Goal: Complete application form: Complete application form

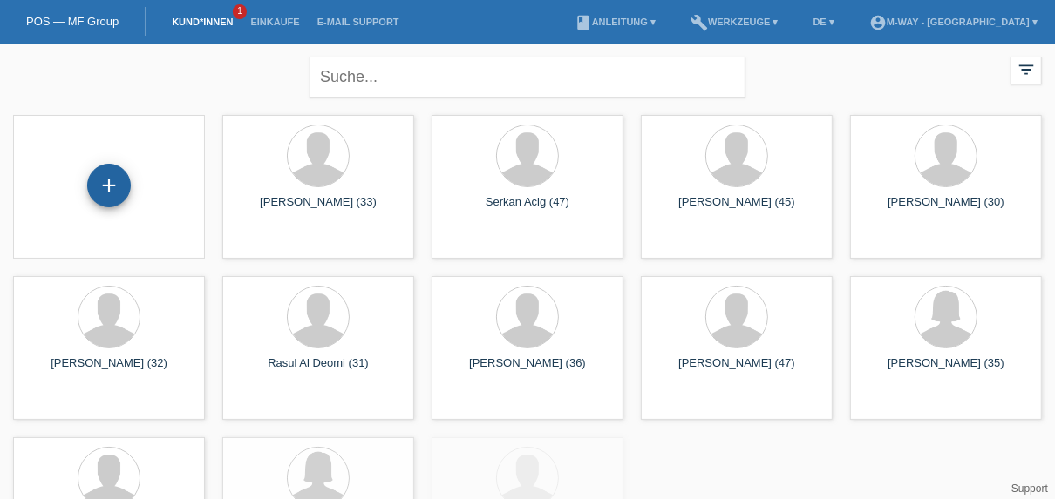
click at [123, 188] on div "+" at bounding box center [109, 186] width 42 height 30
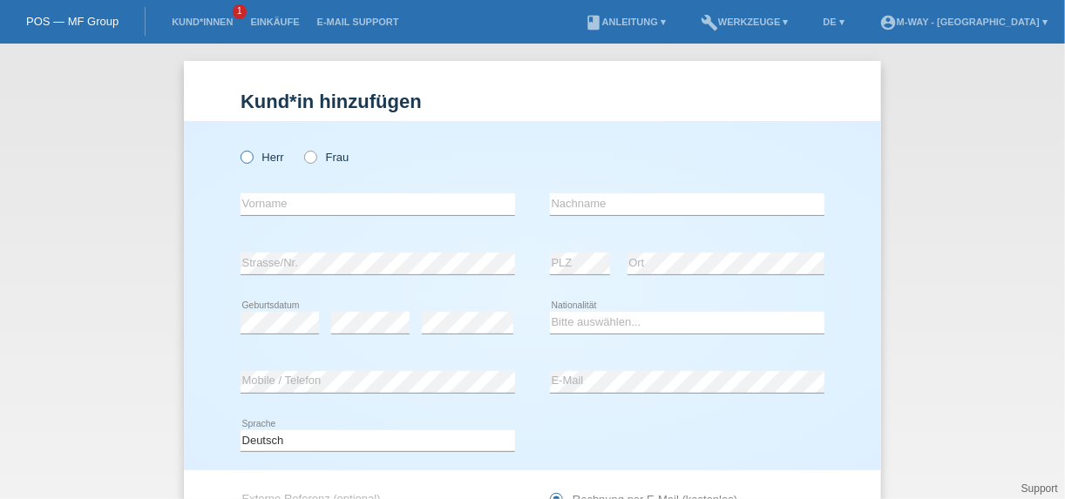
click at [238, 148] on icon at bounding box center [238, 148] width 0 height 0
click at [241, 154] on input "Herr" at bounding box center [246, 156] width 11 height 11
radio input "true"
click at [343, 200] on input "text" at bounding box center [378, 205] width 275 height 22
click at [324, 210] on input "[PERSON_NAME]" at bounding box center [378, 205] width 275 height 22
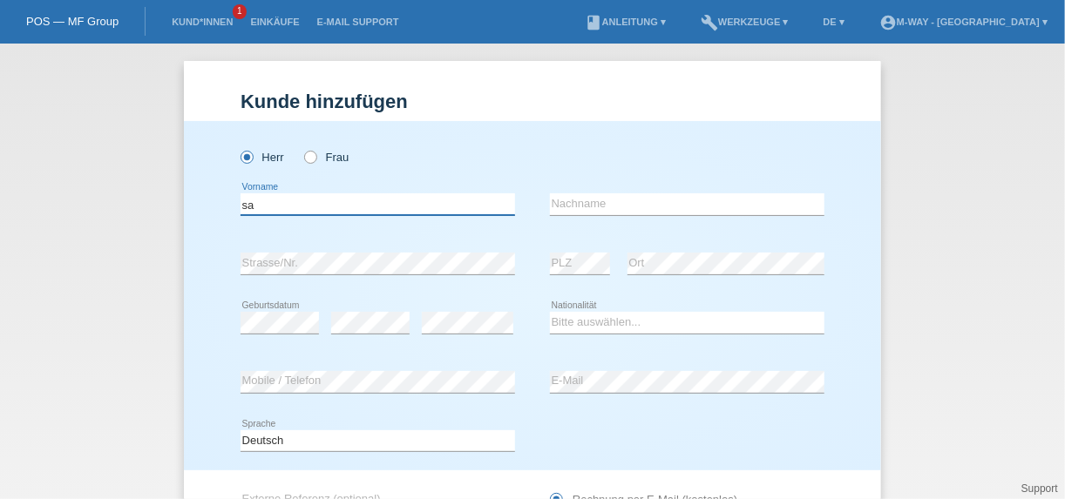
type input "s"
type input "uthayavannan"
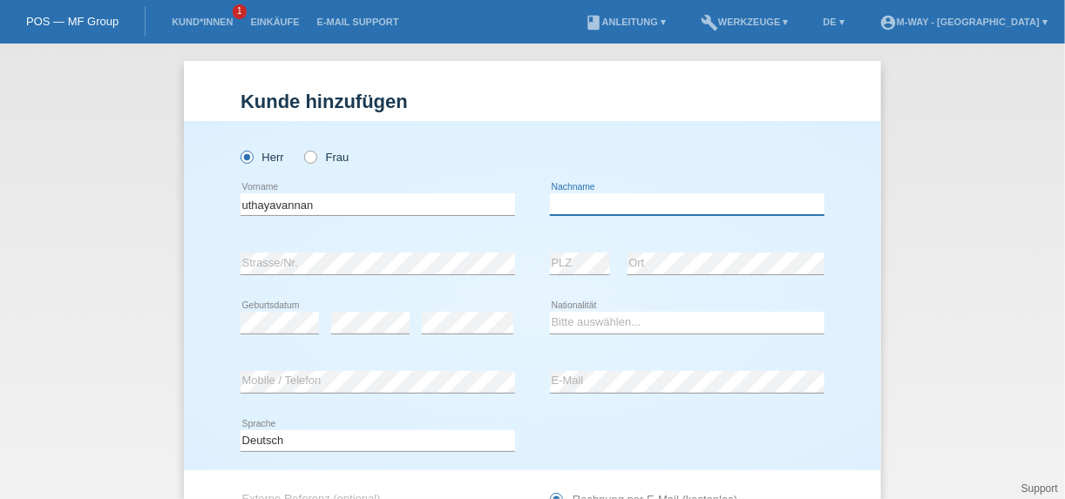
click at [592, 204] on input "text" at bounding box center [687, 205] width 275 height 22
type input "[PERSON_NAME]"
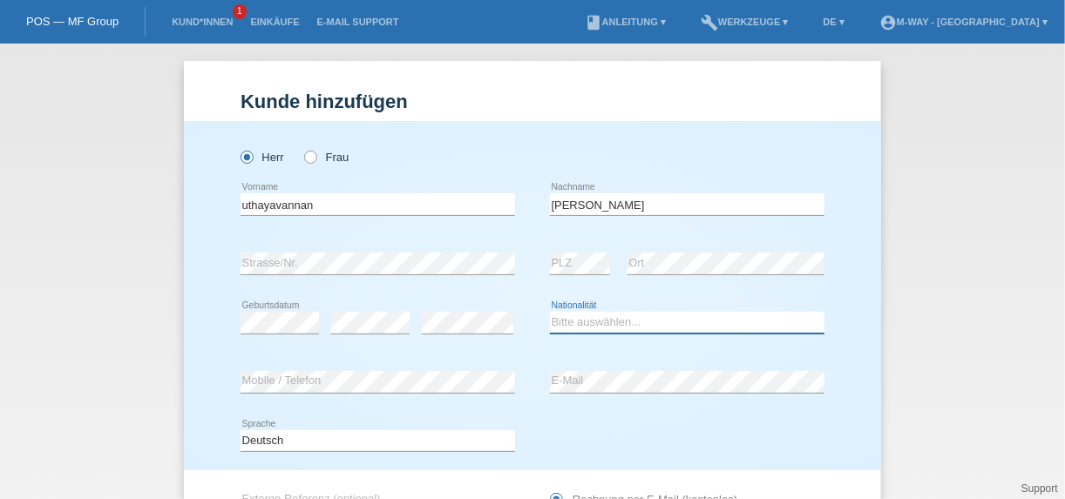
click at [597, 324] on select "Bitte auswählen... Schweiz Deutschland Liechtenstein Österreich ------------ Af…" at bounding box center [687, 322] width 275 height 21
select select "CH"
click at [550, 312] on select "Bitte auswählen... Schweiz Deutschland Liechtenstein Österreich ------------ Af…" at bounding box center [687, 322] width 275 height 21
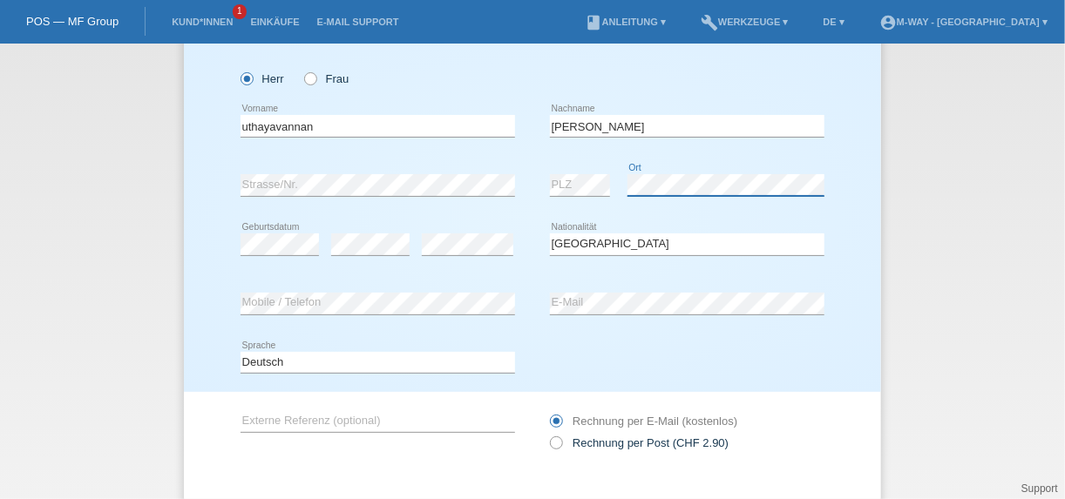
scroll to position [139, 0]
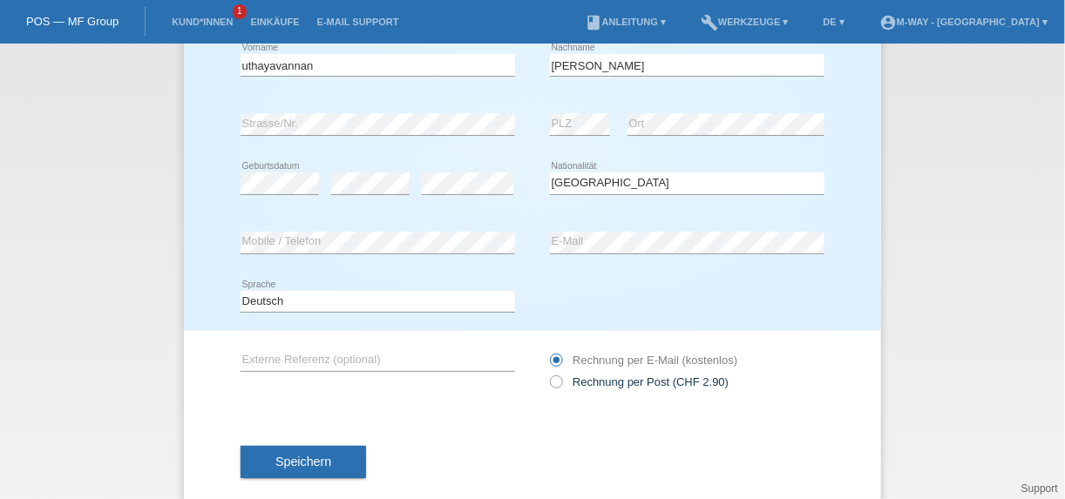
click at [317, 468] on button "Speichern" at bounding box center [304, 462] width 126 height 33
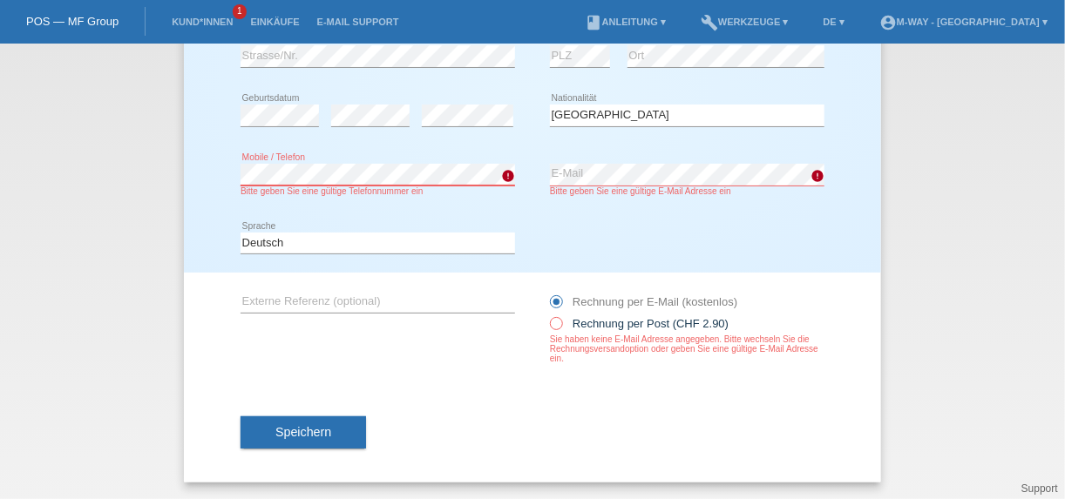
scroll to position [0, 0]
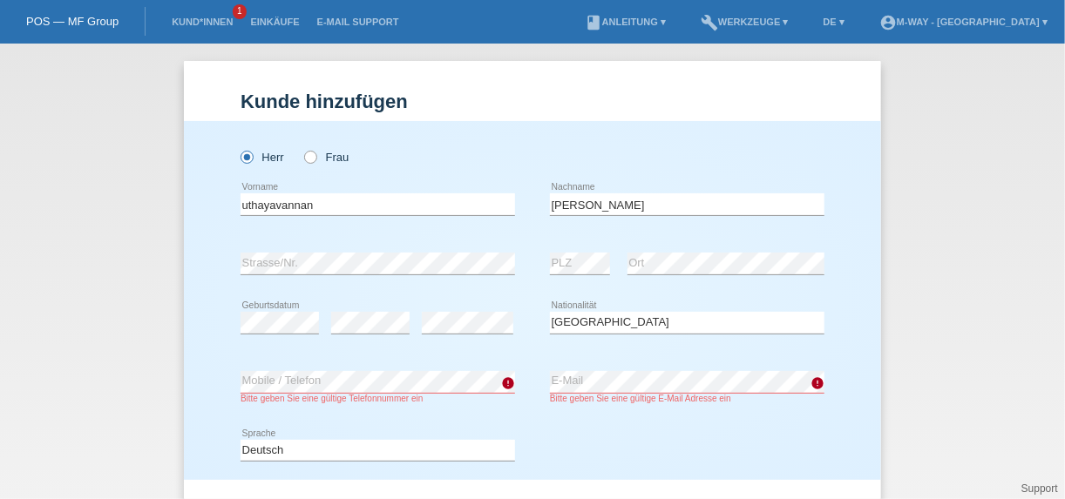
click at [999, 305] on div "Kund*in hinzufügen Kunde hinzufügen Kundin hinzufügen Herr Frau uthayavannan er…" at bounding box center [532, 272] width 1065 height 456
click at [445, 443] on select "Deutsch Français Italiano English" at bounding box center [378, 450] width 275 height 21
click at [241, 440] on select "Deutsch Français Italiano English" at bounding box center [378, 450] width 275 height 21
click at [588, 425] on div "Deutsch Français Italiano English error Sprache" at bounding box center [533, 451] width 584 height 59
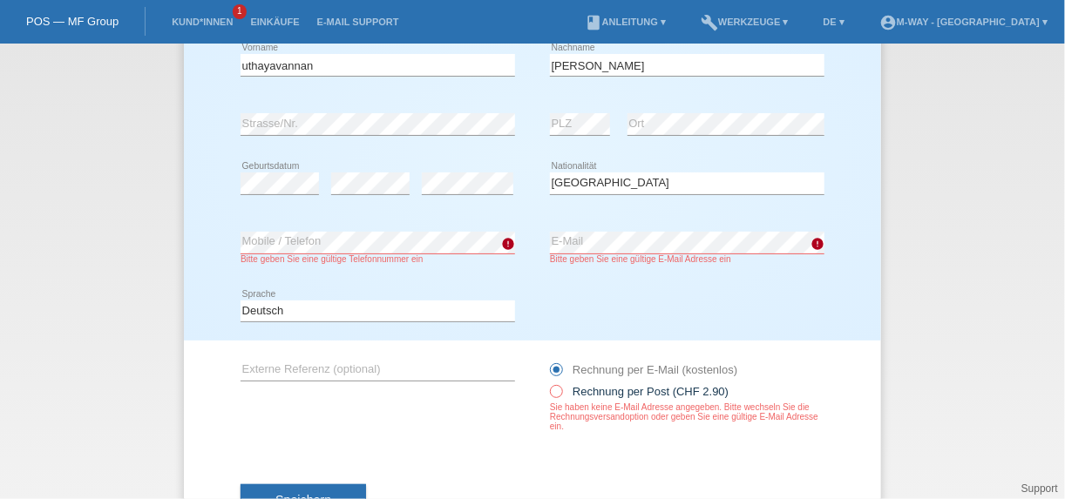
scroll to position [70, 0]
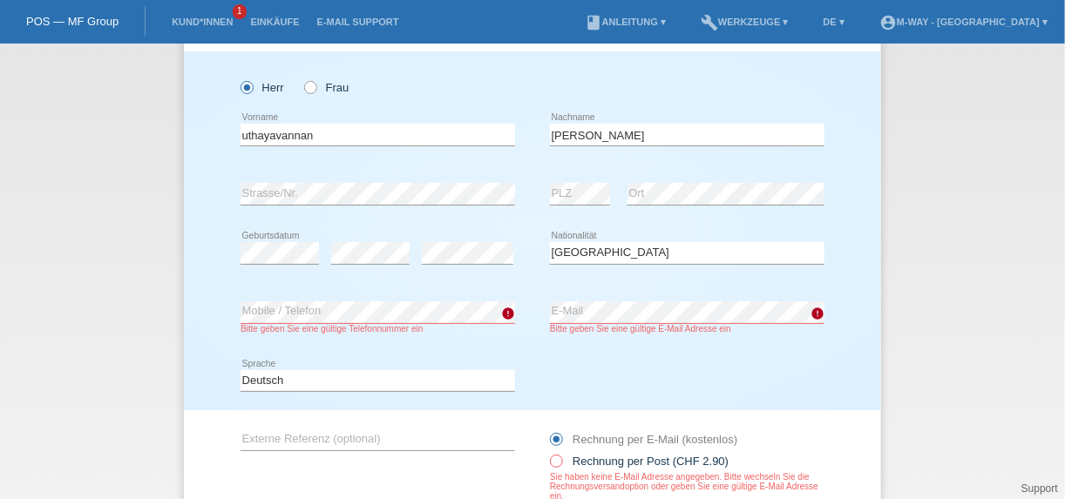
click at [599, 361] on div "Deutsch Français Italiano English error Sprache" at bounding box center [533, 381] width 584 height 59
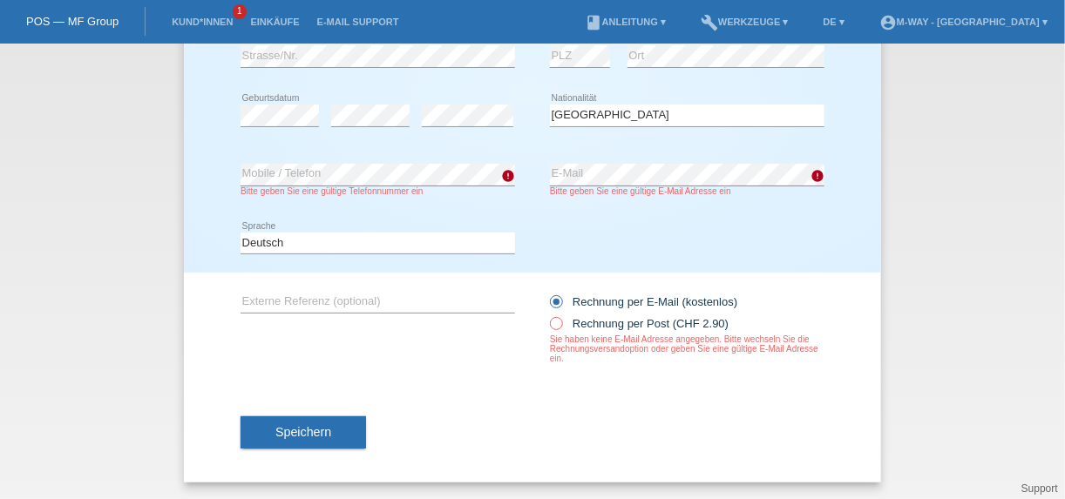
drag, startPoint x: 614, startPoint y: 221, endPoint x: 679, endPoint y: 186, distance: 74.5
click at [616, 221] on div "Deutsch Français Italiano English error Sprache" at bounding box center [533, 243] width 584 height 59
click at [523, 261] on div "Deutsch Français Italiano English error Sprache" at bounding box center [533, 243] width 584 height 59
click at [326, 426] on button "Speichern" at bounding box center [304, 433] width 126 height 33
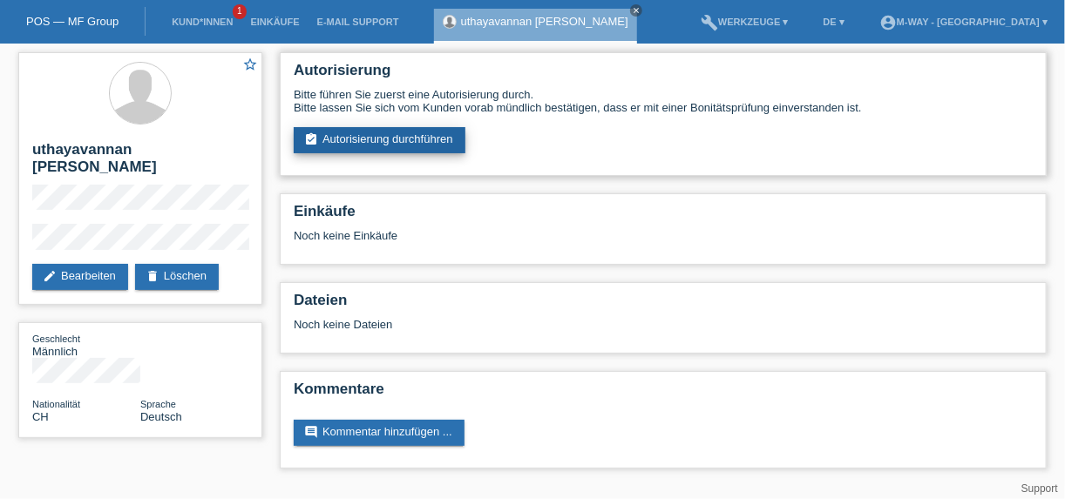
click at [417, 139] on link "assignment_turned_in Autorisierung durchführen" at bounding box center [380, 140] width 172 height 26
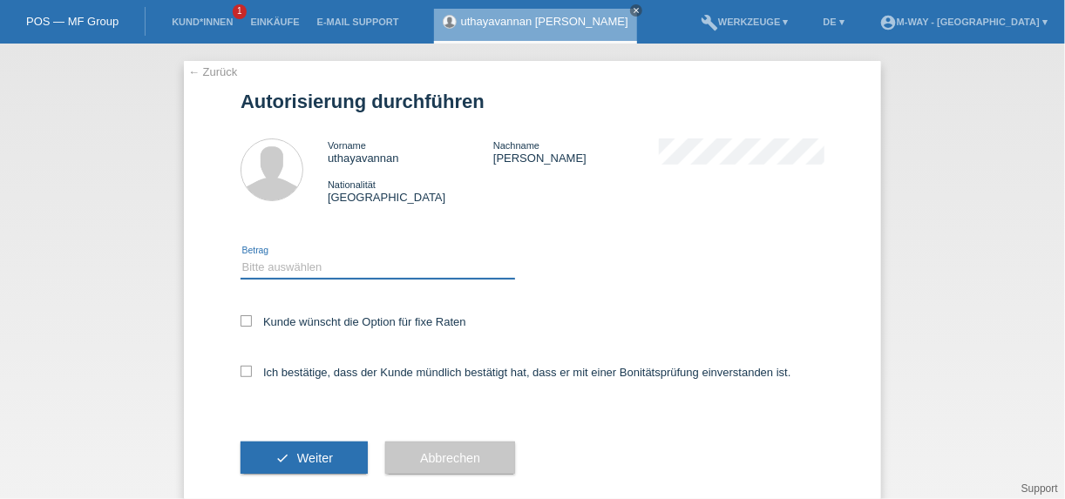
click at [369, 272] on select "Bitte auswählen CHF 1.00 - CHF 499.00 CHF 500.00 - CHF 1'999.00 CHF 2'000.00 - …" at bounding box center [378, 267] width 275 height 21
select select "3"
click at [241, 257] on select "Bitte auswählen CHF 1.00 - CHF 499.00 CHF 500.00 - CHF 1'999.00 CHF 2'000.00 - …" at bounding box center [378, 267] width 275 height 21
click at [241, 314] on div "Kunde wünscht die Option für fixe Raten" at bounding box center [533, 323] width 584 height 51
click at [241, 319] on icon at bounding box center [246, 321] width 11 height 11
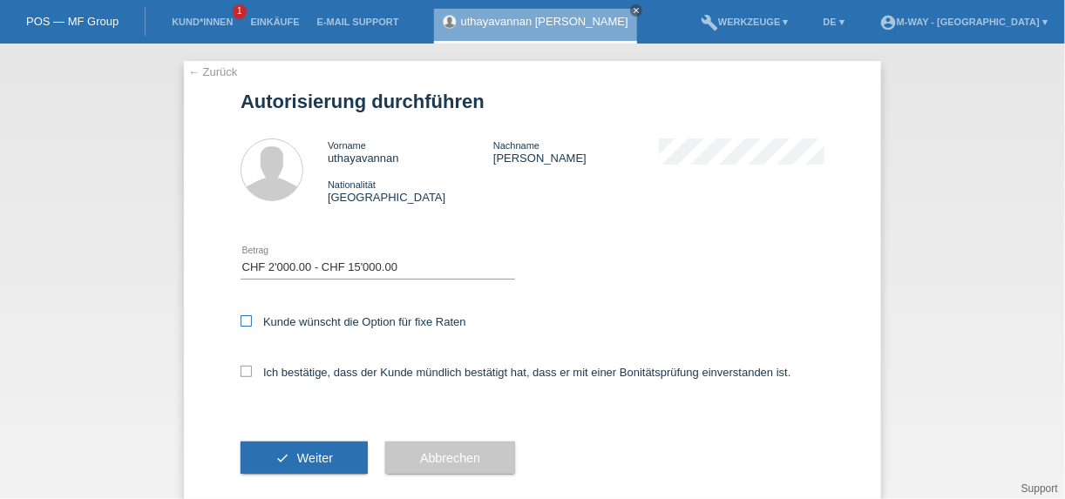
click at [241, 319] on input "Kunde wünscht die Option für fixe Raten" at bounding box center [246, 321] width 11 height 11
checkbox input "true"
click at [241, 366] on icon at bounding box center [246, 371] width 11 height 11
click at [241, 366] on input "Ich bestätige, dass der Kunde mündlich bestätigt hat, dass er mit einer Bonität…" at bounding box center [246, 371] width 11 height 11
checkbox input "true"
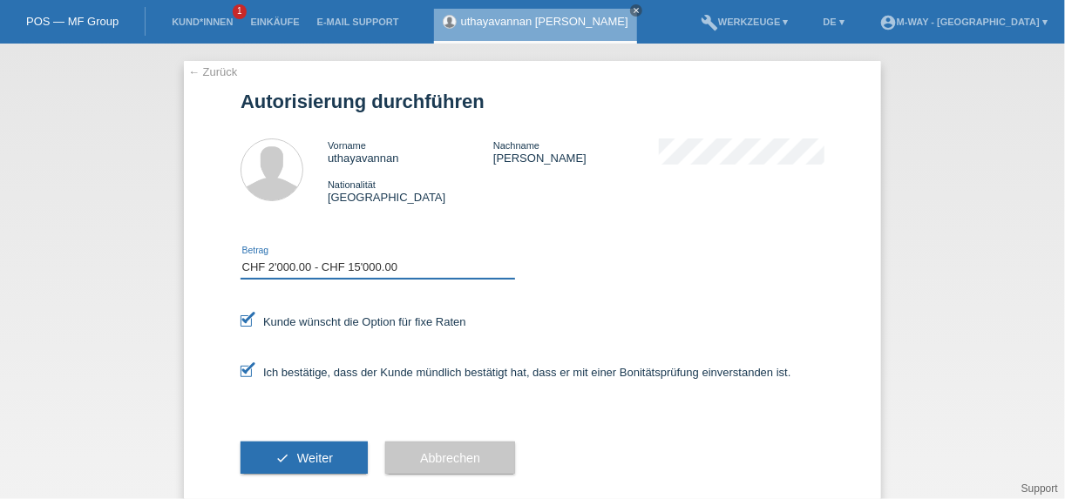
click at [316, 276] on select "Bitte auswählen CHF 1.00 - CHF 499.00 CHF 500.00 - CHF 1'999.00 CHF 2'000.00 - …" at bounding box center [378, 267] width 275 height 21
select select "2"
click at [241, 257] on select "Bitte auswählen CHF 1.00 - CHF 499.00 CHF 500.00 - CHF 1'999.00 CHF 2'000.00 - …" at bounding box center [378, 267] width 275 height 21
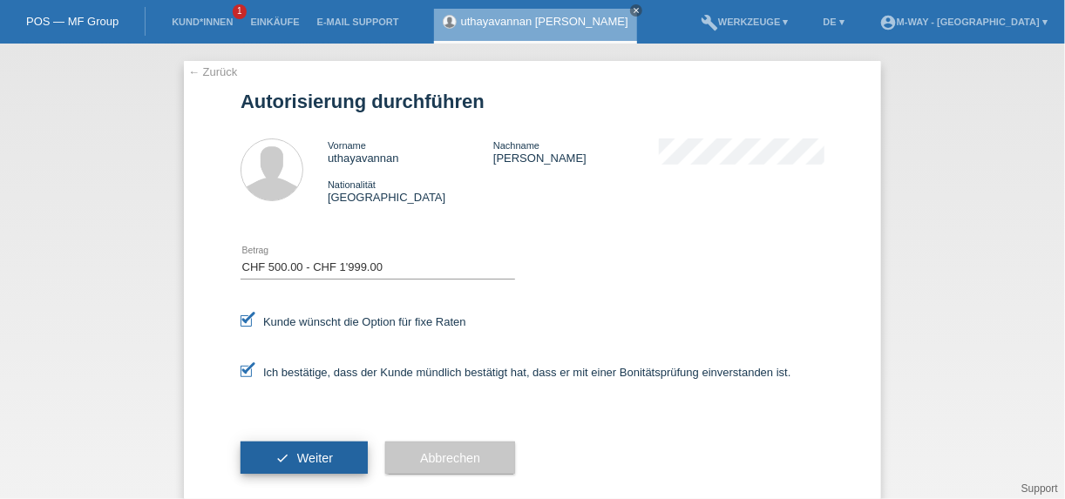
click at [305, 455] on span "Weiter" at bounding box center [315, 459] width 36 height 14
